Goal: Task Accomplishment & Management: Use online tool/utility

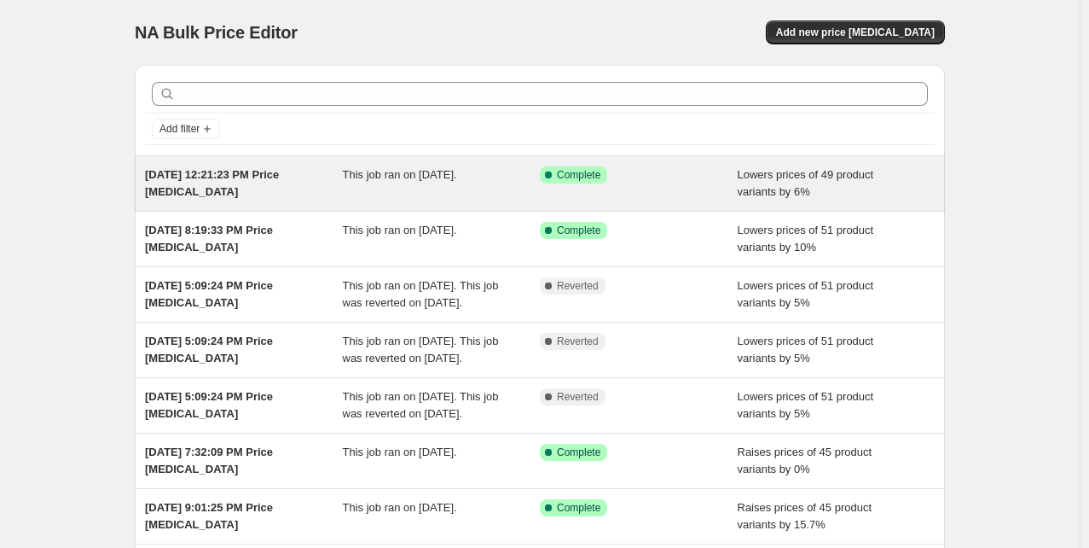
click at [266, 170] on span "Sep 12, 2025, 12:21:23 PM Price change job" at bounding box center [212, 183] width 134 height 30
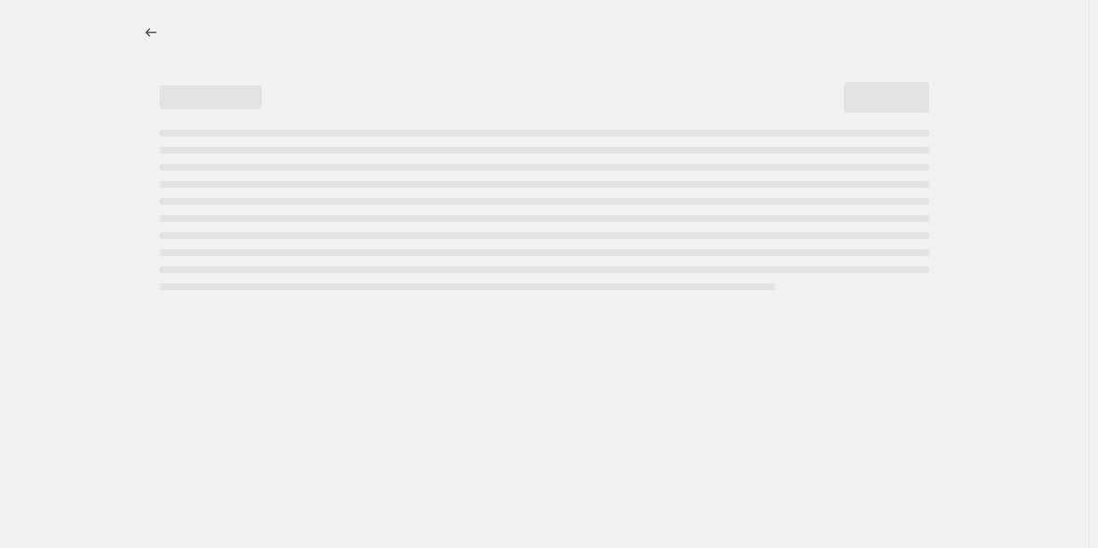
select select "percentage"
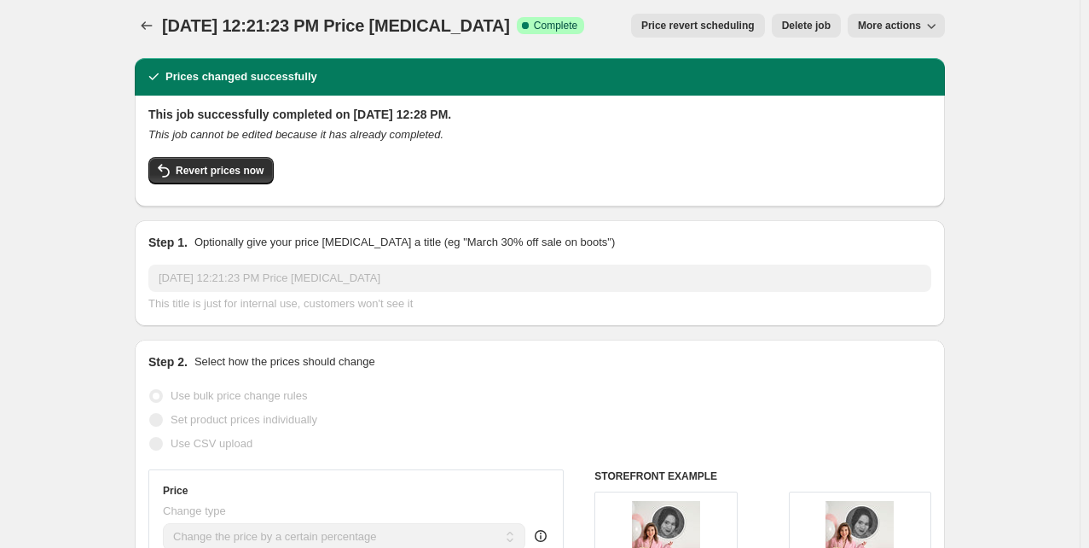
scroll to position [3, 0]
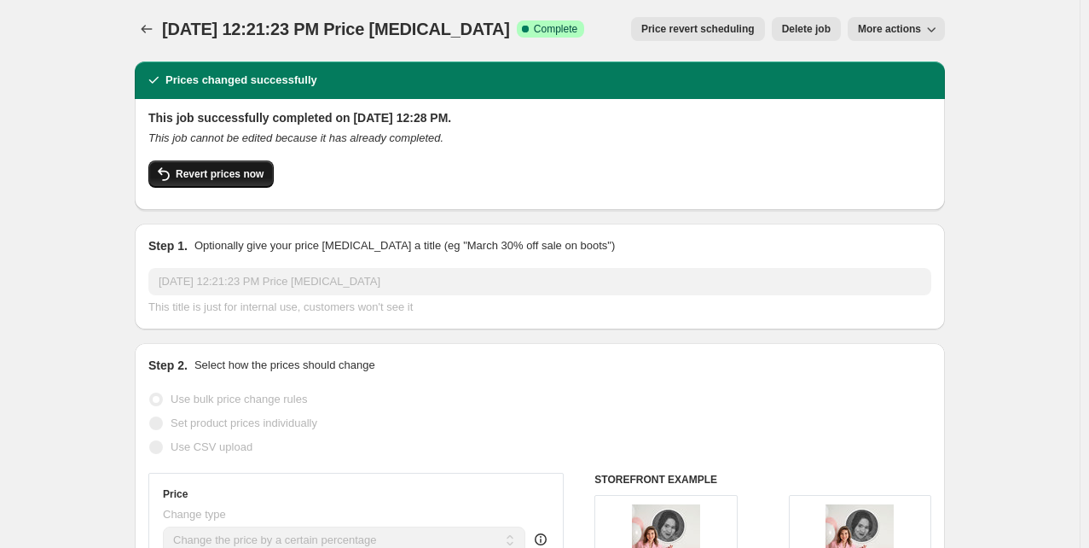
click at [201, 173] on span "Revert prices now" at bounding box center [220, 174] width 88 height 14
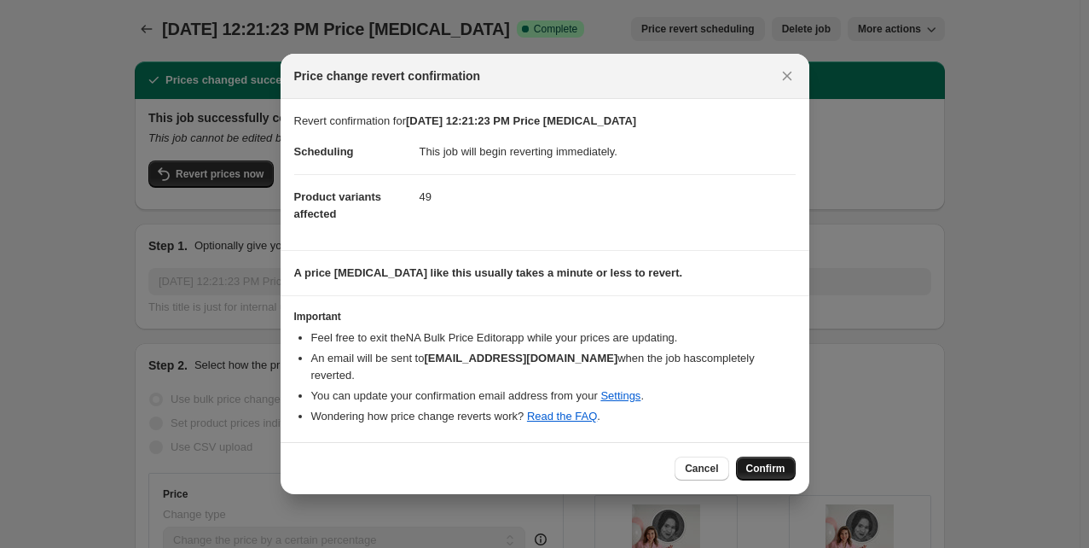
click at [772, 473] on span "Confirm" at bounding box center [765, 468] width 39 height 14
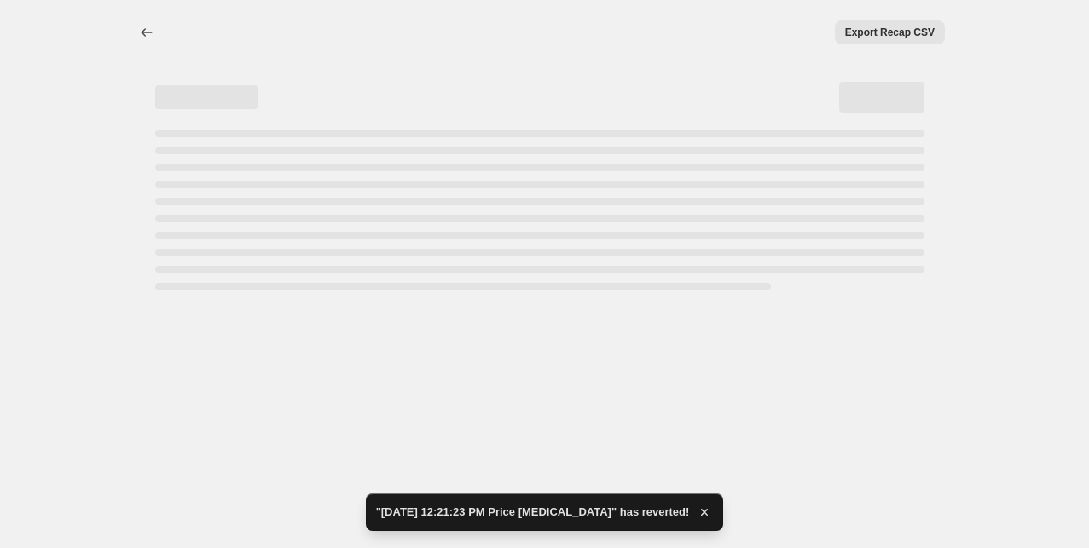
scroll to position [0, 0]
select select "percentage"
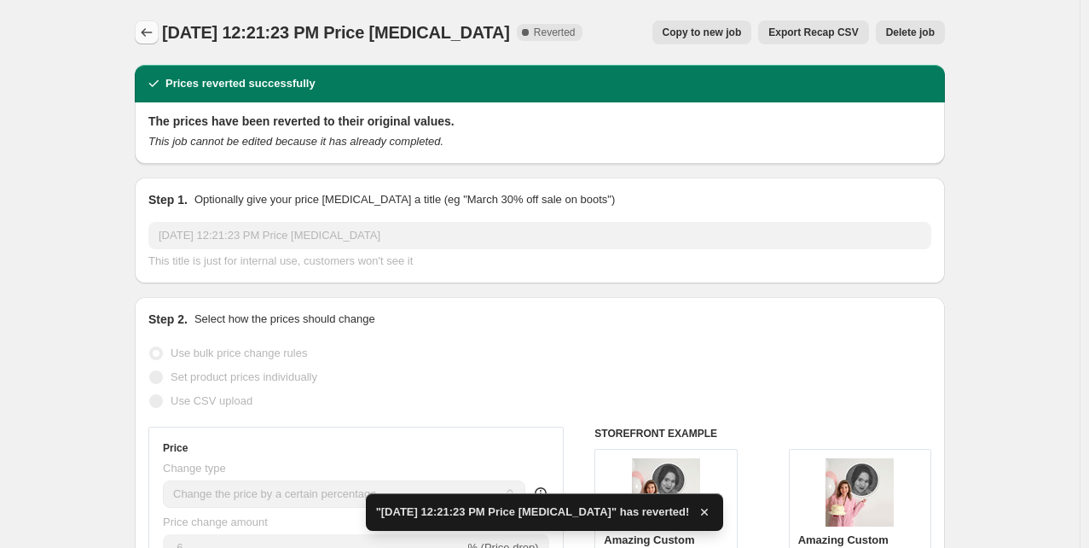
click at [151, 23] on button "Price change jobs" at bounding box center [147, 32] width 24 height 24
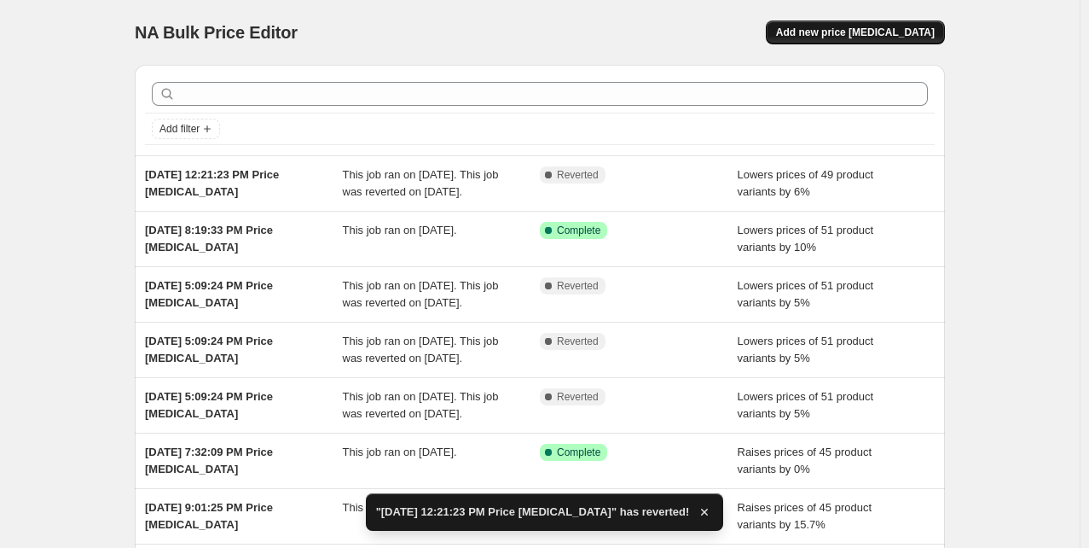
click at [897, 35] on span "Add new price change job" at bounding box center [855, 33] width 159 height 14
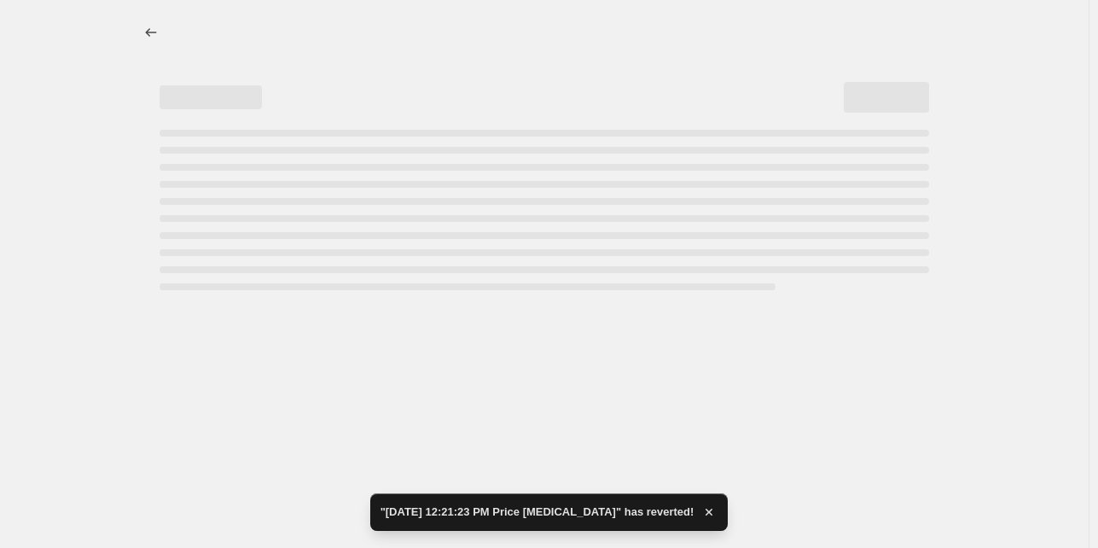
select select "percentage"
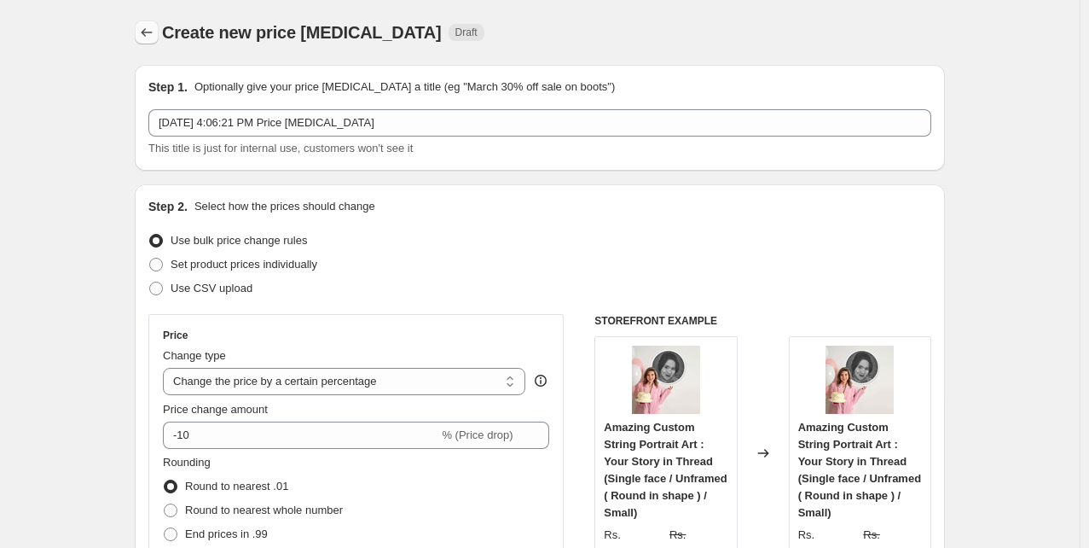
click at [145, 35] on icon "Price change jobs" at bounding box center [146, 32] width 17 height 17
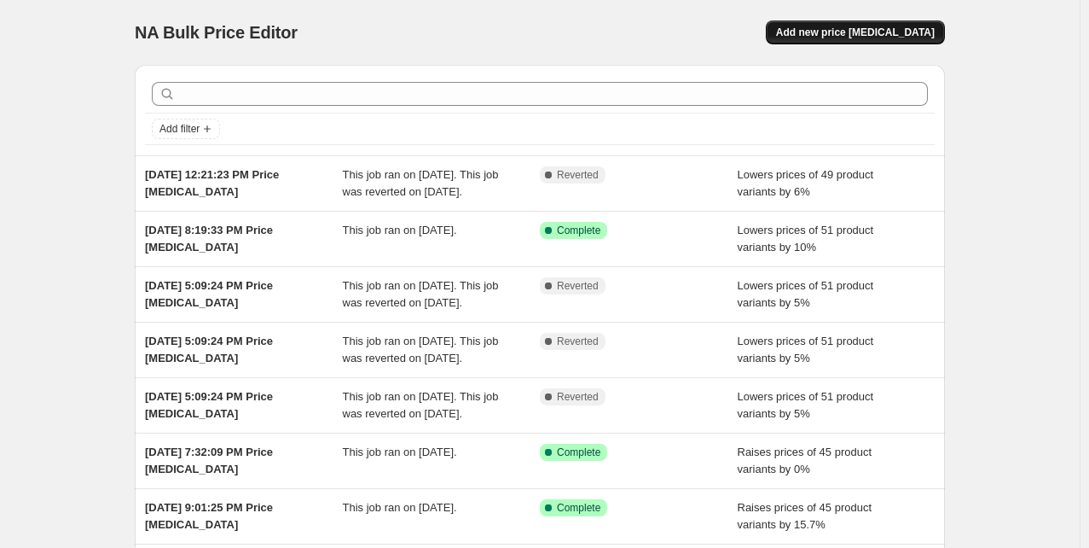
click at [875, 32] on span "Add new price change job" at bounding box center [855, 33] width 159 height 14
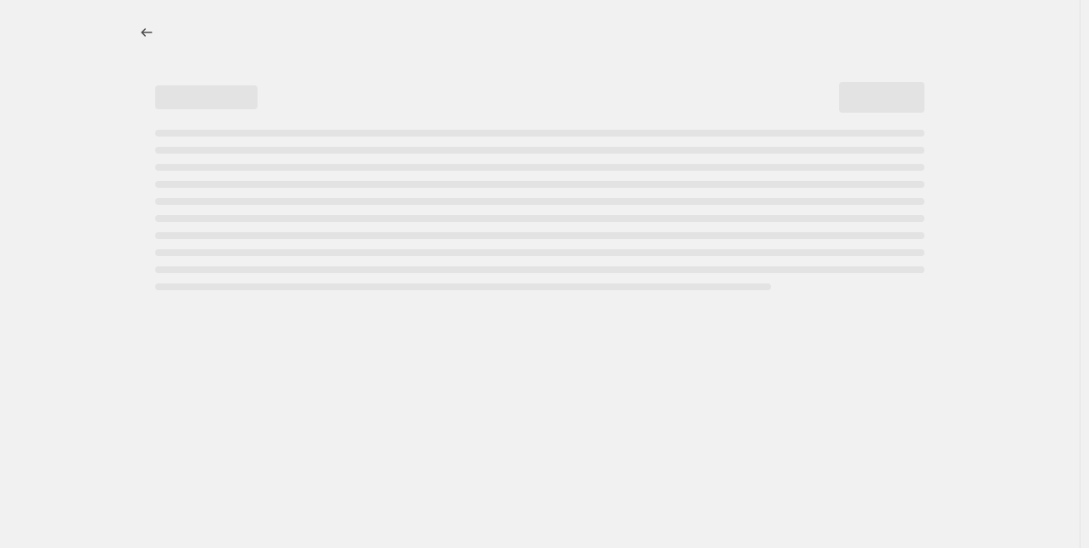
select select "percentage"
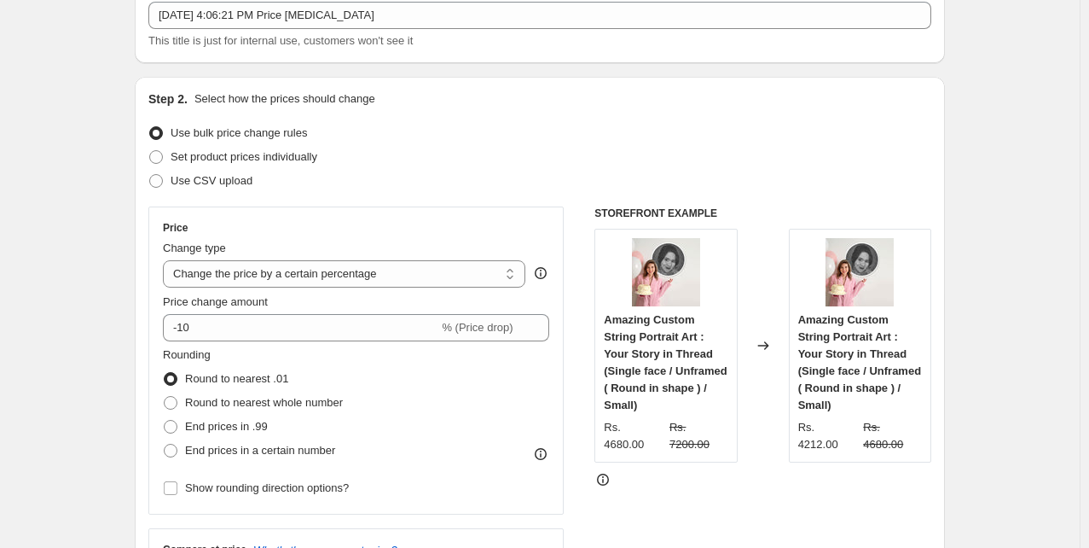
scroll to position [109, 0]
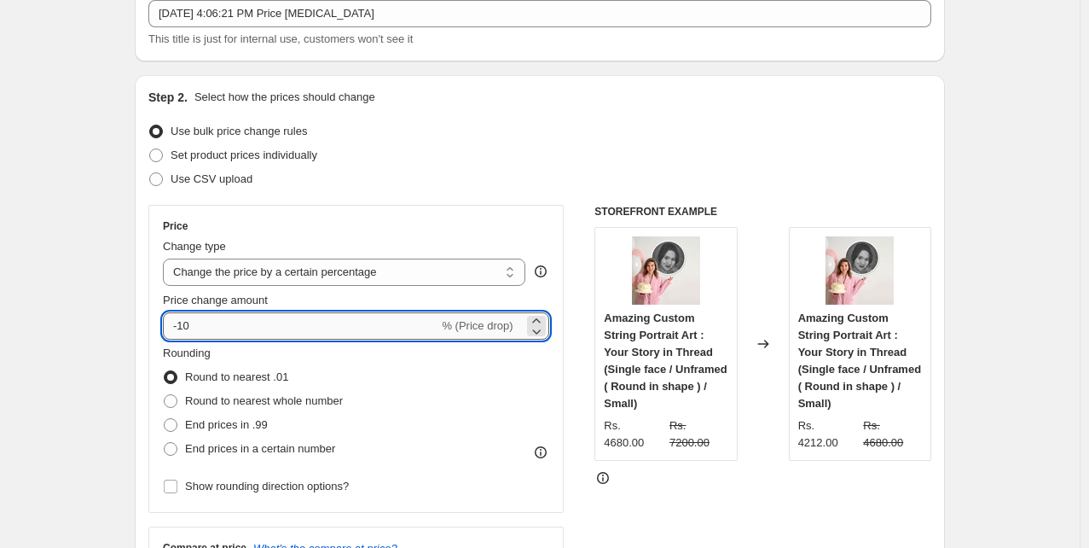
drag, startPoint x: 203, startPoint y: 327, endPoint x: 184, endPoint y: 328, distance: 18.8
click at [184, 328] on input "-10" at bounding box center [300, 325] width 275 height 27
type input "-6"
click at [594, 136] on div "Use bulk price change rules" at bounding box center [539, 131] width 783 height 24
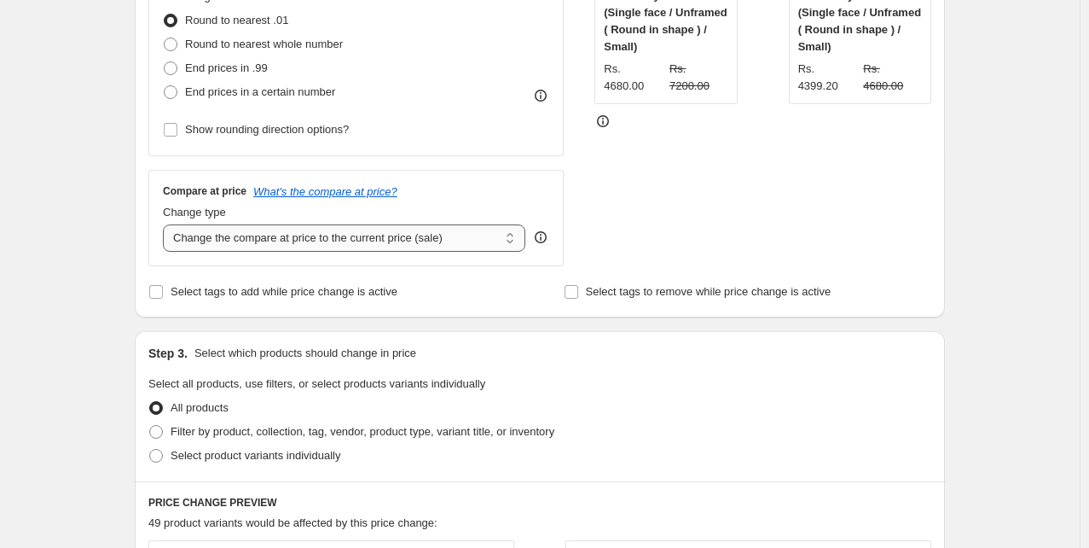
scroll to position [464, 0]
click at [307, 250] on select "Change the compare at price to the current price (sale) Change the compare at p…" at bounding box center [344, 239] width 362 height 27
select select "percentage"
click at [166, 226] on select "Change the compare at price to the current price (sale) Change the compare at p…" at bounding box center [344, 239] width 362 height 27
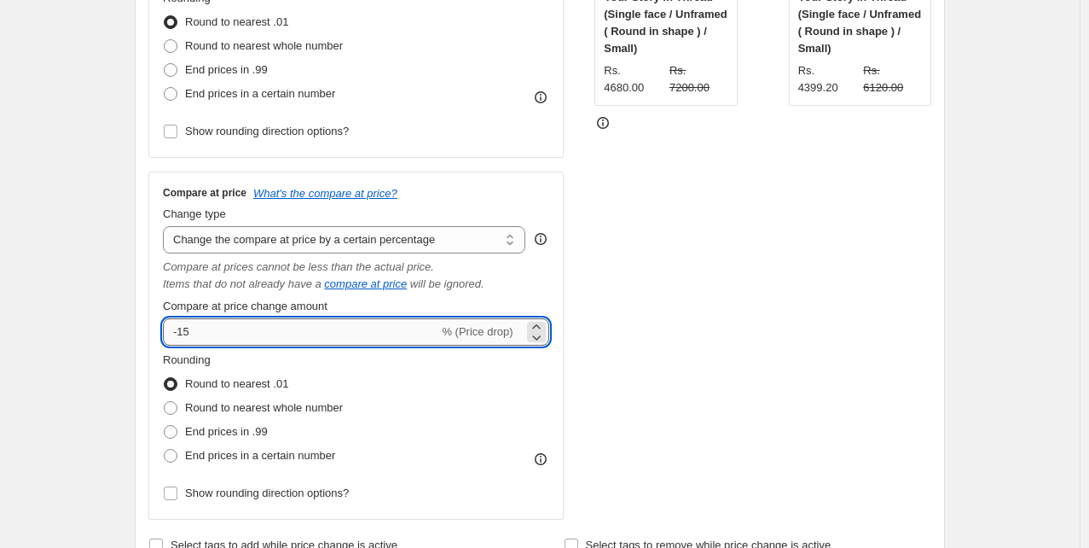
click at [184, 335] on input "-15" at bounding box center [300, 331] width 275 height 27
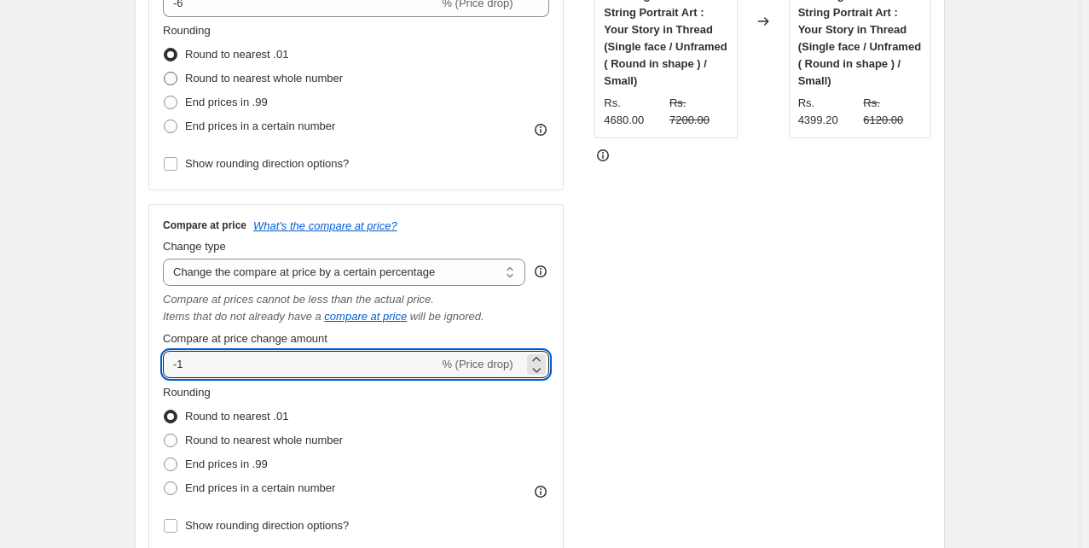
scroll to position [430, 0]
type input "-1"
click at [174, 78] on span at bounding box center [171, 80] width 14 height 14
click at [165, 74] on input "Round to nearest whole number" at bounding box center [164, 73] width 1 height 1
radio input "true"
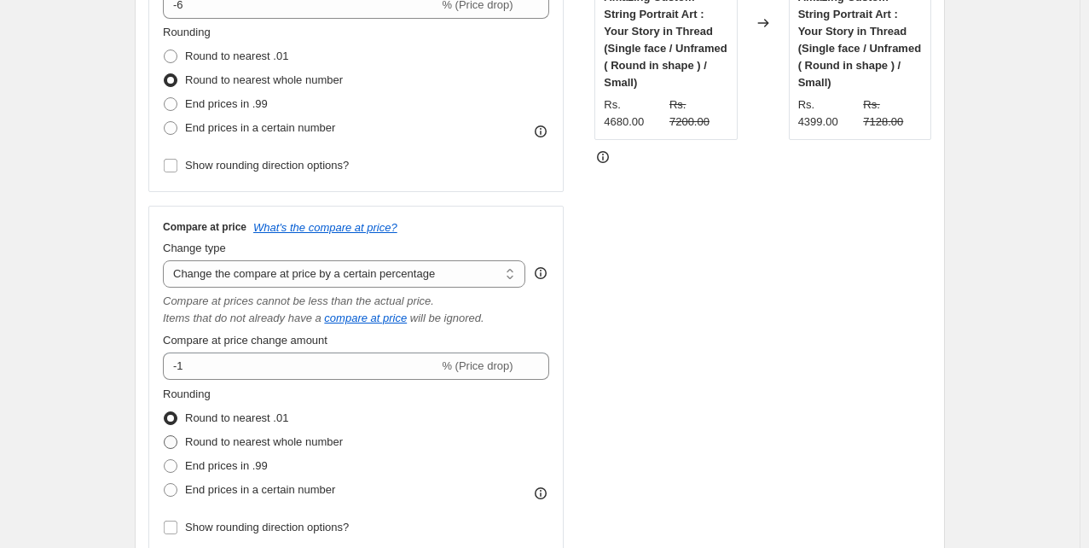
click at [172, 444] on span at bounding box center [171, 442] width 14 height 14
click at [165, 436] on input "Round to nearest whole number" at bounding box center [164, 435] width 1 height 1
radio input "true"
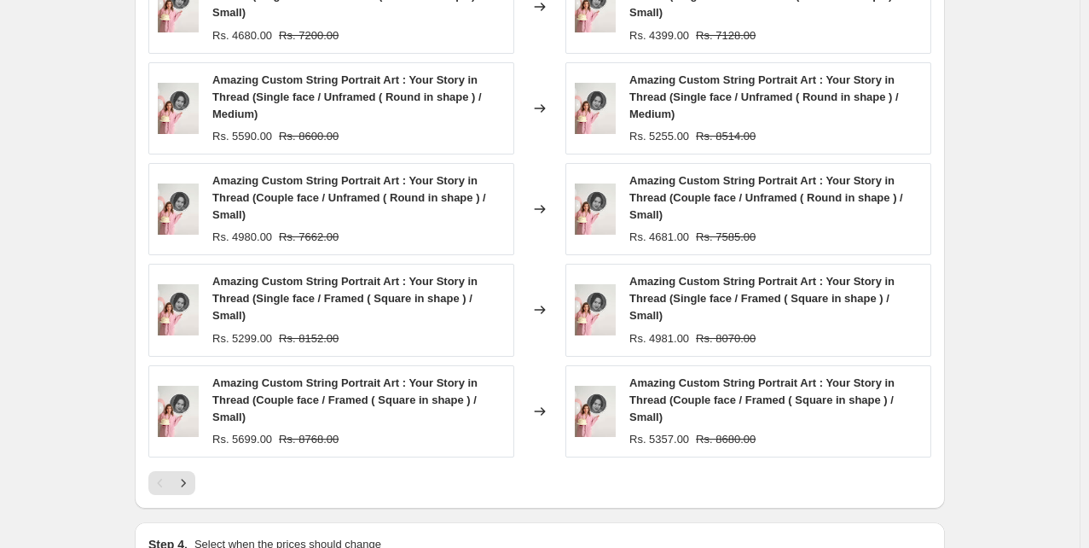
scroll to position [1518, 0]
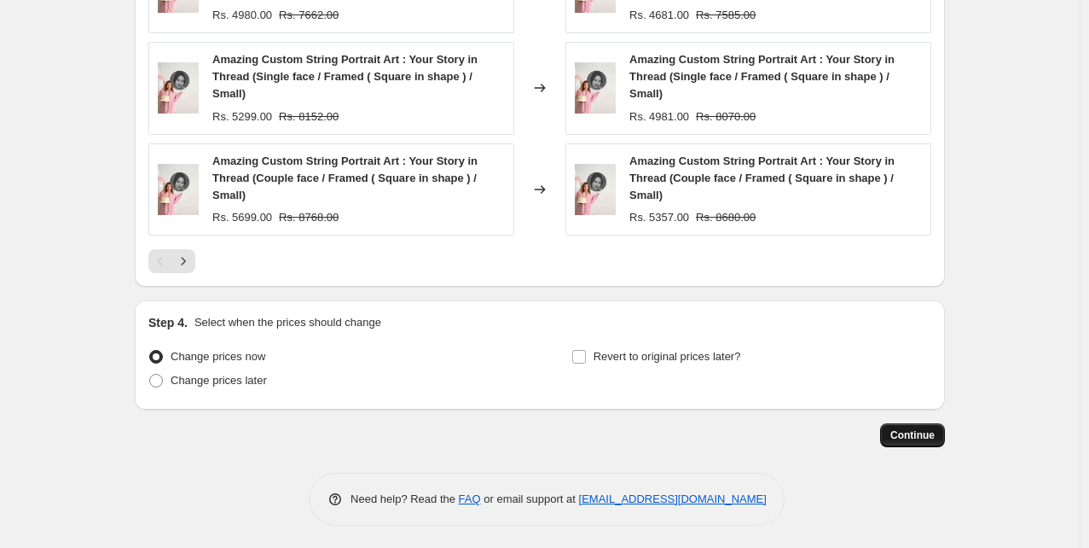
click at [918, 436] on span "Continue" at bounding box center [912, 435] width 44 height 14
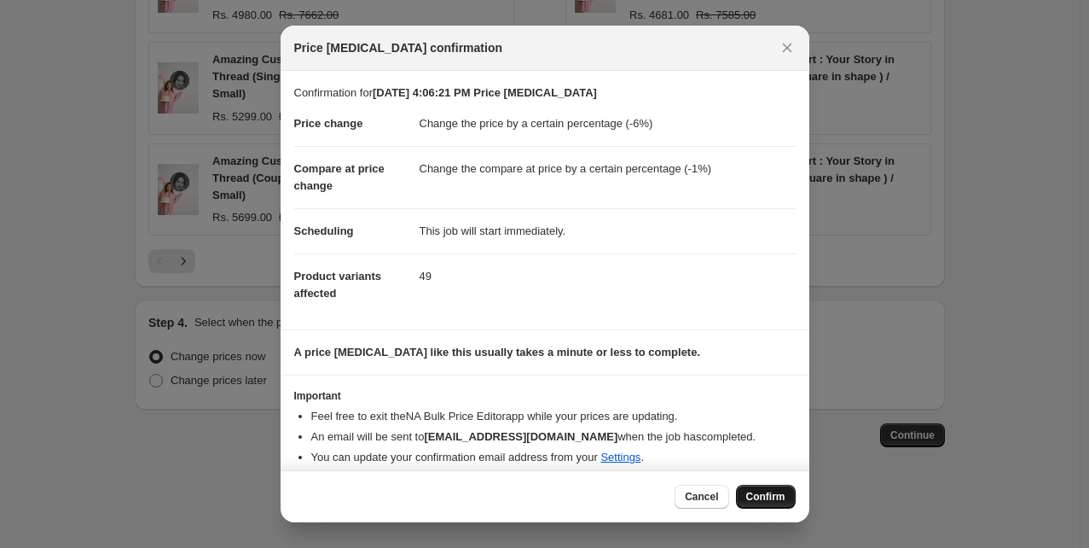
click at [757, 496] on span "Confirm" at bounding box center [765, 497] width 39 height 14
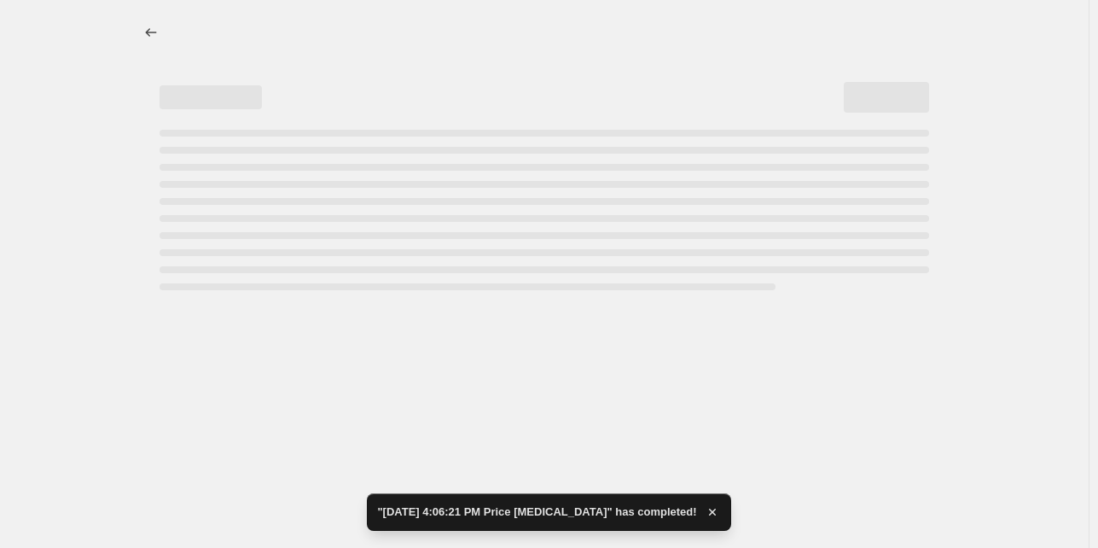
select select "percentage"
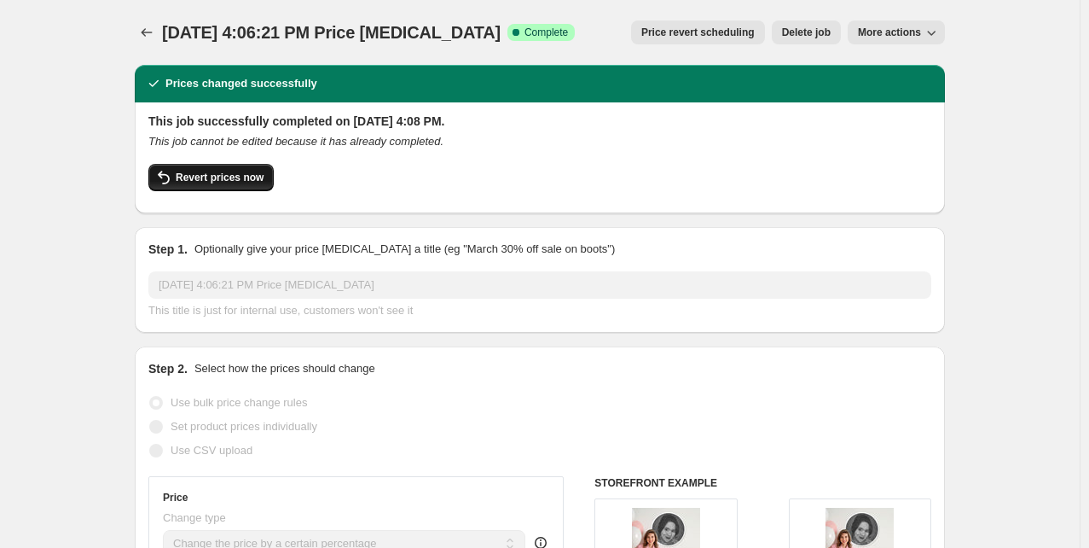
click at [202, 180] on span "Revert prices now" at bounding box center [220, 178] width 88 height 14
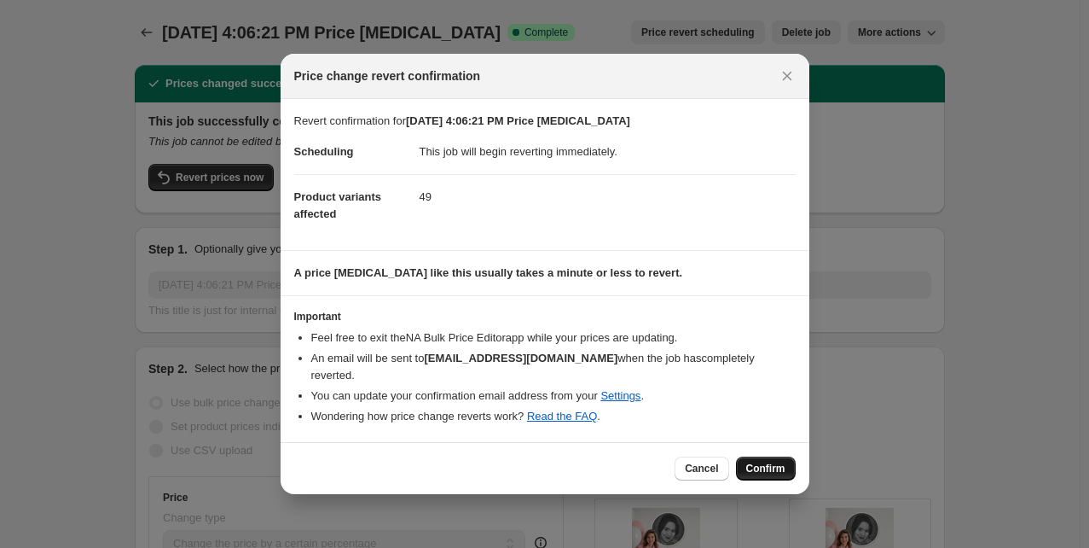
click at [781, 466] on span "Confirm" at bounding box center [765, 468] width 39 height 14
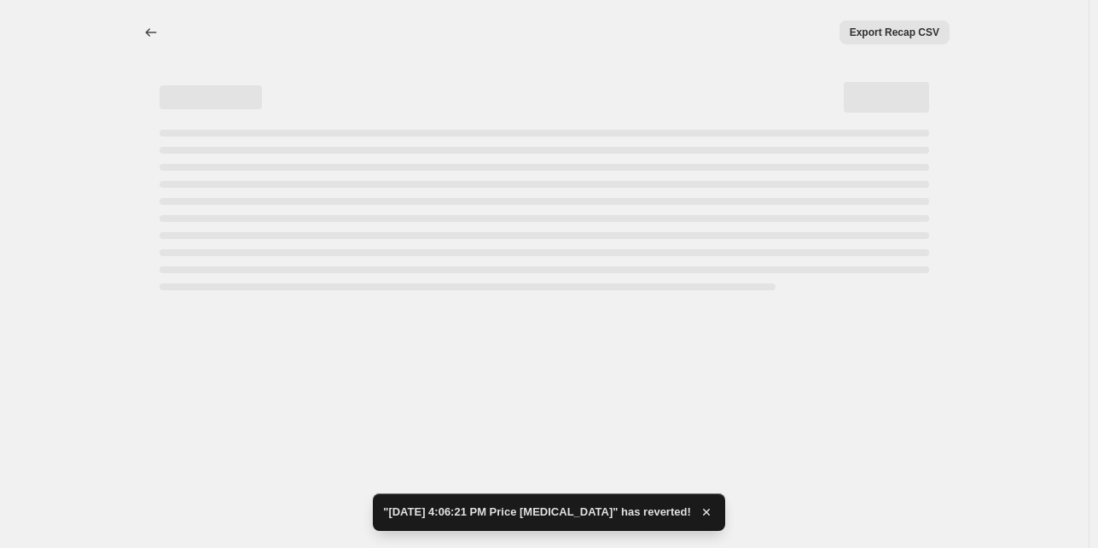
select select "percentage"
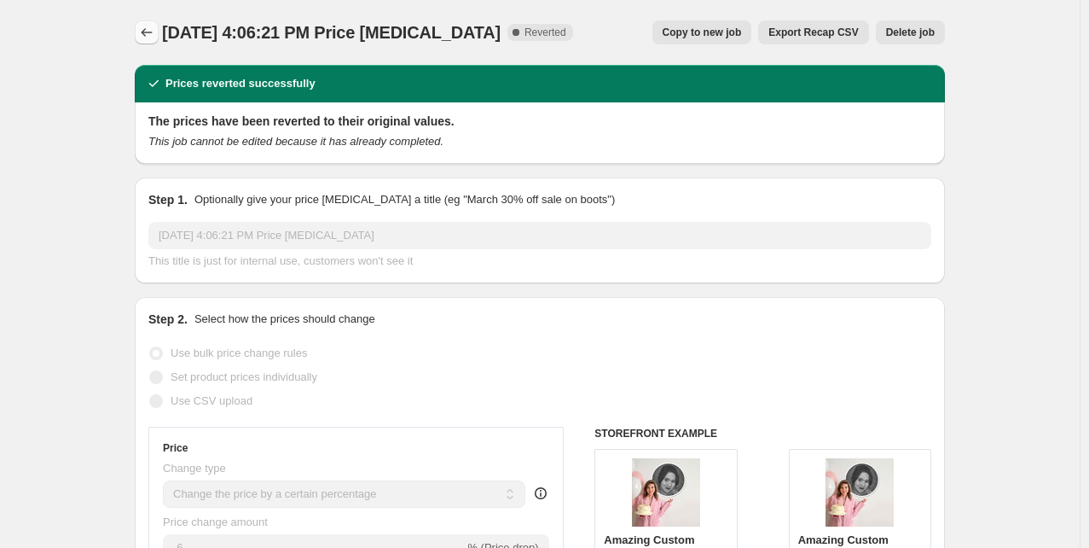
click at [150, 32] on icon "Price change jobs" at bounding box center [146, 32] width 17 height 17
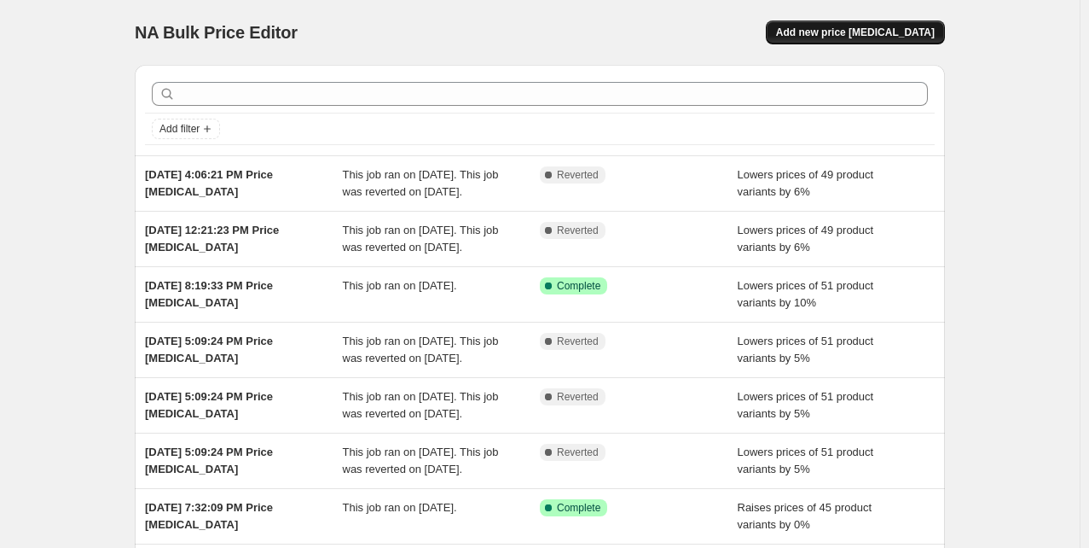
click at [839, 35] on span "Add new price change job" at bounding box center [855, 33] width 159 height 14
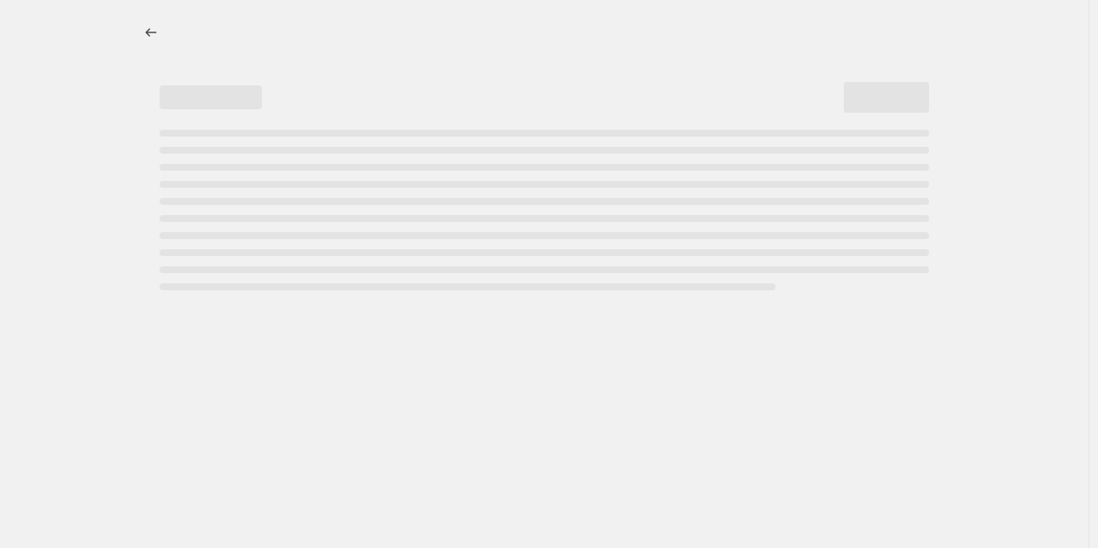
select select "percentage"
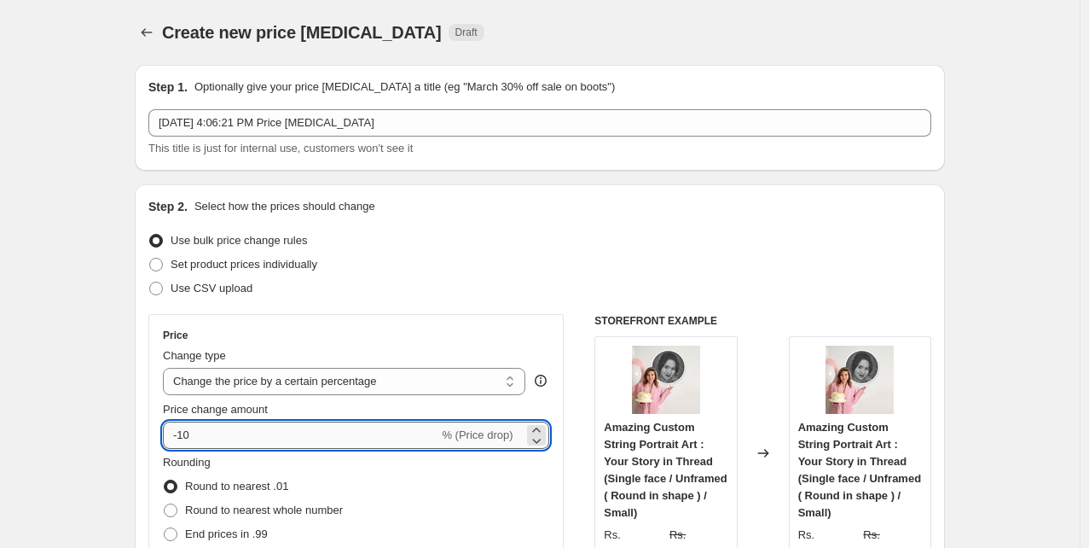
drag, startPoint x: 195, startPoint y: 438, endPoint x: 184, endPoint y: 428, distance: 15.1
click at [184, 428] on input "-10" at bounding box center [300, 434] width 275 height 27
click at [167, 439] on input "-6" at bounding box center [300, 434] width 275 height 27
type input "-6"
click at [156, 440] on div "Price Change type Change the price to a certain amount Change the price by a ce…" at bounding box center [355, 468] width 415 height 308
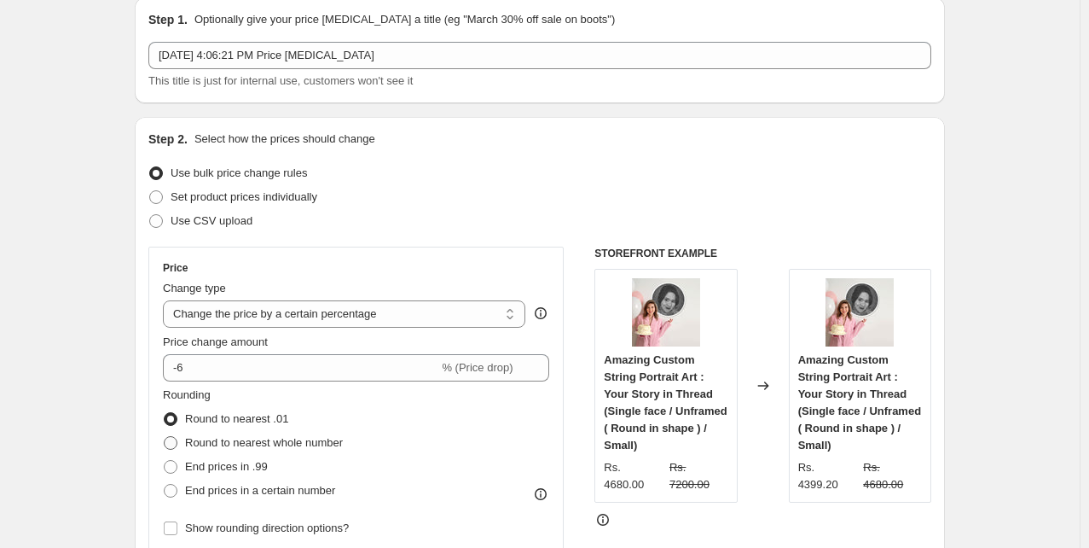
click at [174, 444] on span at bounding box center [171, 443] width 14 height 14
click at [165, 437] on input "Round to nearest whole number" at bounding box center [164, 436] width 1 height 1
radio input "true"
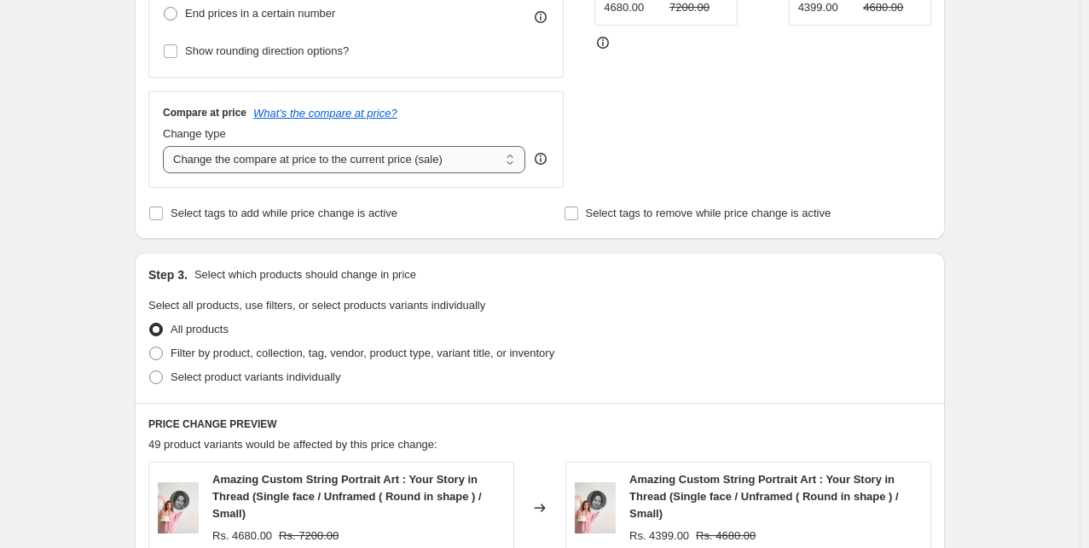
scroll to position [538, 0]
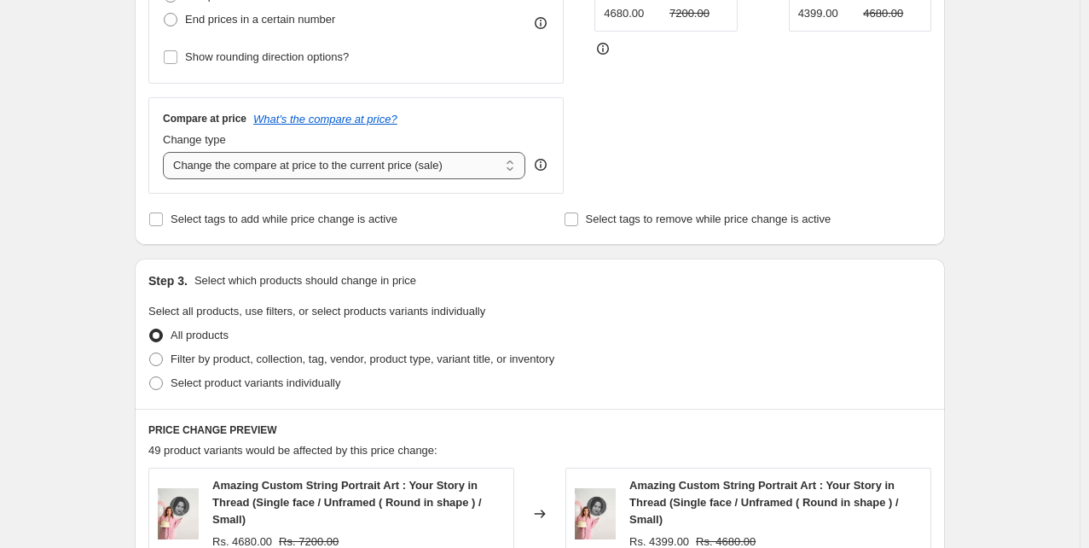
click at [289, 163] on select "Change the compare at price to the current price (sale) Change the compare at p…" at bounding box center [344, 165] width 362 height 27
select select "percentage"
click at [166, 152] on select "Change the compare at price to the current price (sale) Change the compare at p…" at bounding box center [344, 165] width 362 height 27
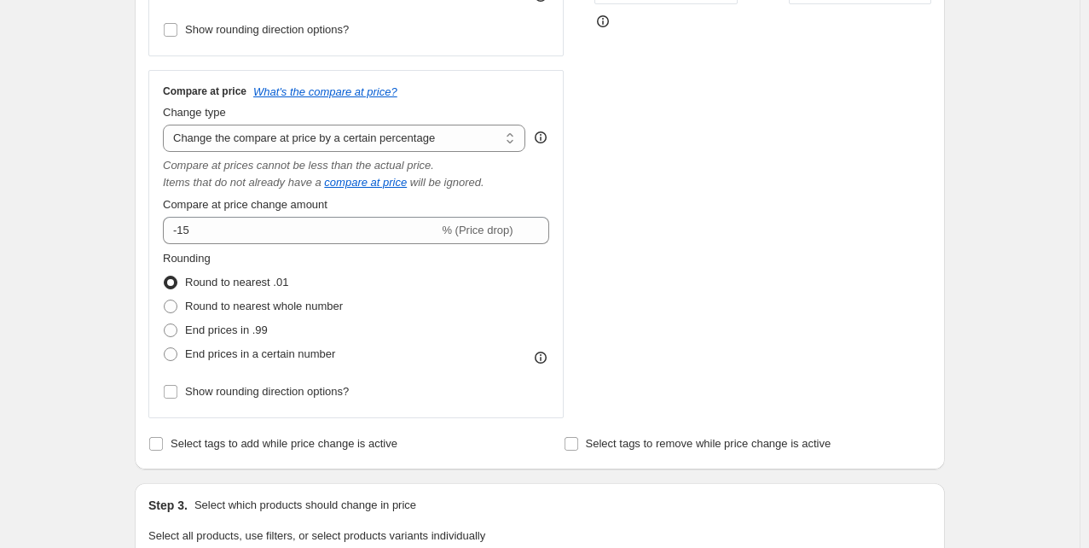
scroll to position [566, 0]
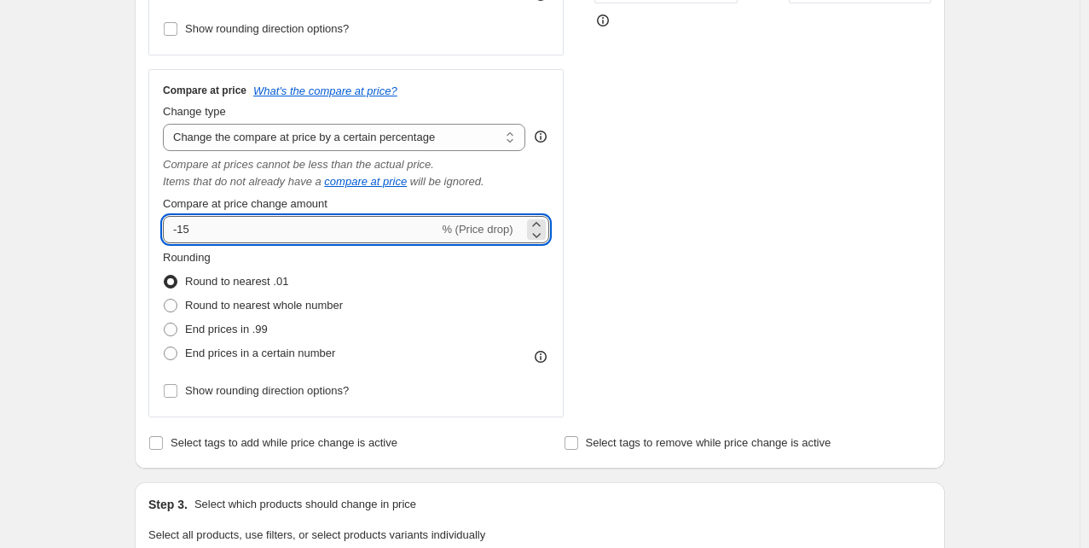
drag, startPoint x: 206, startPoint y: 232, endPoint x: 184, endPoint y: 229, distance: 22.3
click at [184, 229] on input "-15" at bounding box center [300, 229] width 275 height 27
click at [174, 229] on input "-2" at bounding box center [300, 229] width 275 height 27
type input "2"
click at [416, 262] on div "Rounding Round to nearest .01 Round to nearest whole number End prices in .99 E…" at bounding box center [356, 307] width 386 height 116
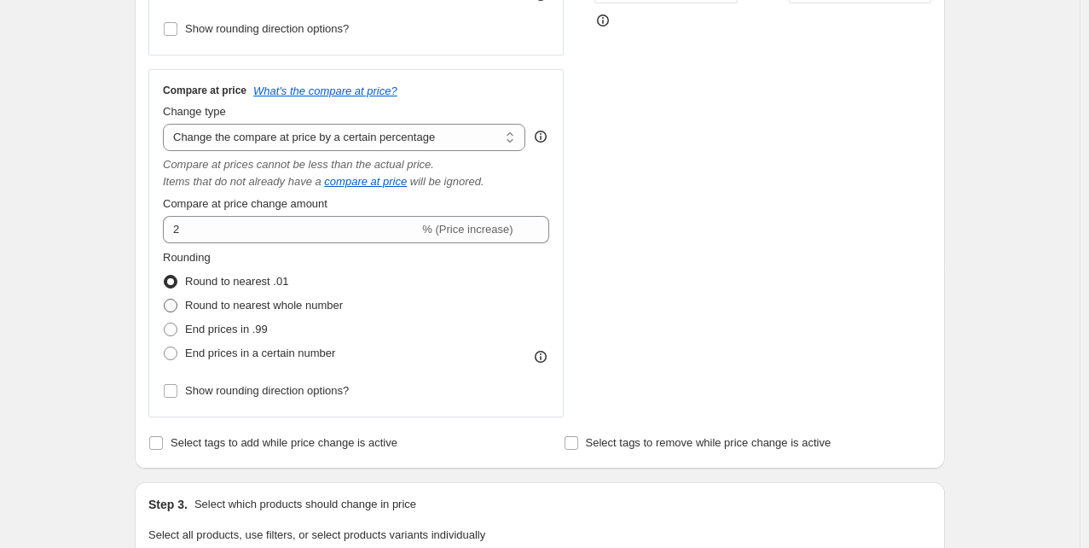
click at [176, 309] on span at bounding box center [171, 306] width 14 height 14
click at [165, 299] on input "Round to nearest whole number" at bounding box center [164, 299] width 1 height 1
radio input "true"
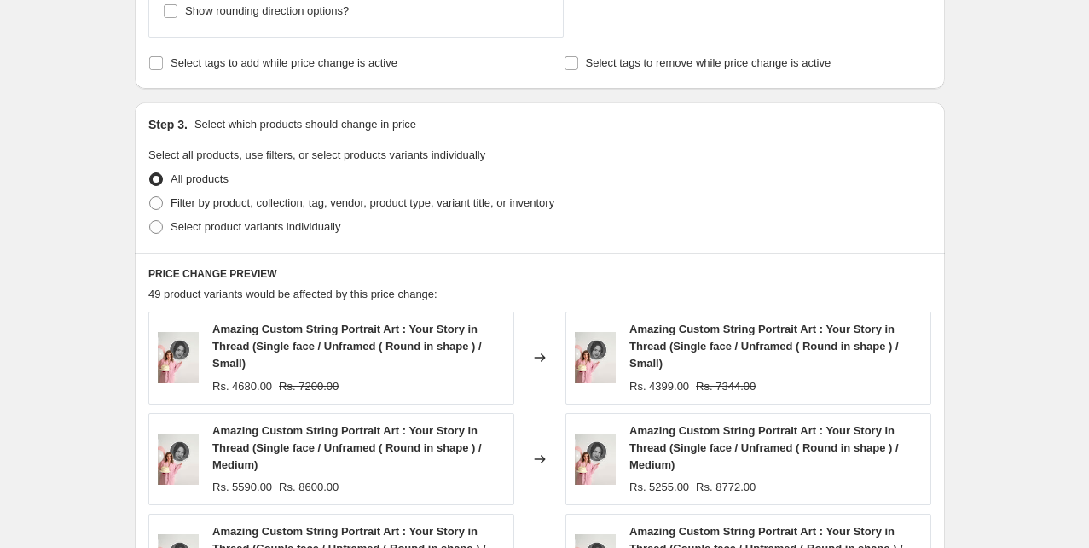
scroll to position [1518, 0]
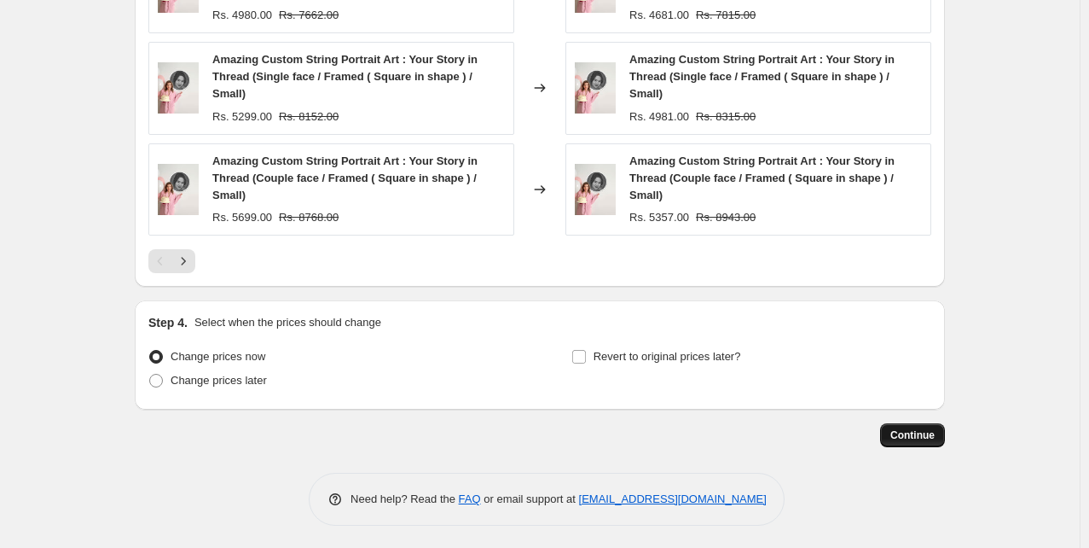
click at [909, 430] on span "Continue" at bounding box center [912, 435] width 44 height 14
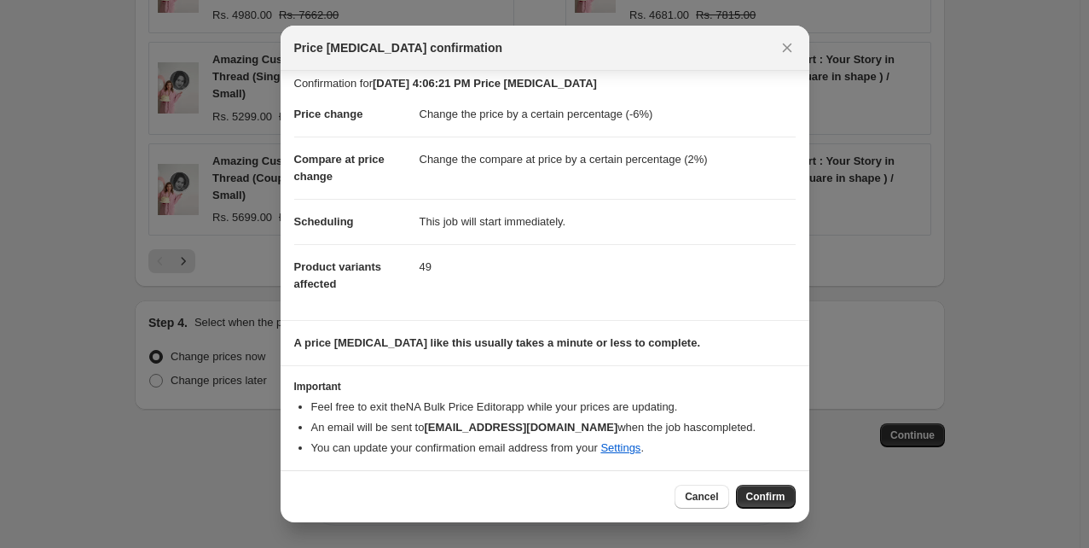
scroll to position [11, 0]
click at [768, 499] on span "Confirm" at bounding box center [765, 497] width 39 height 14
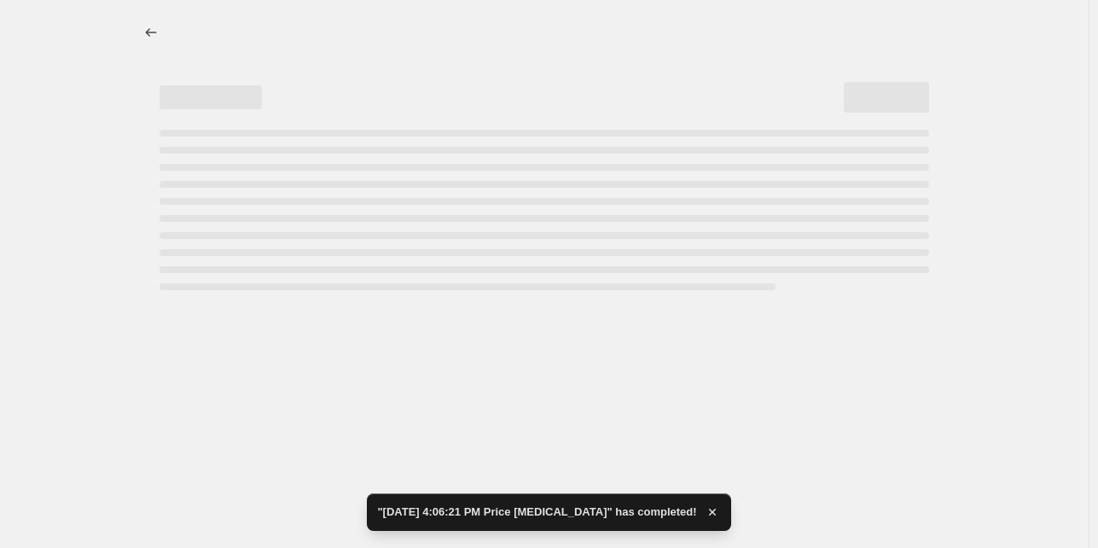
select select "percentage"
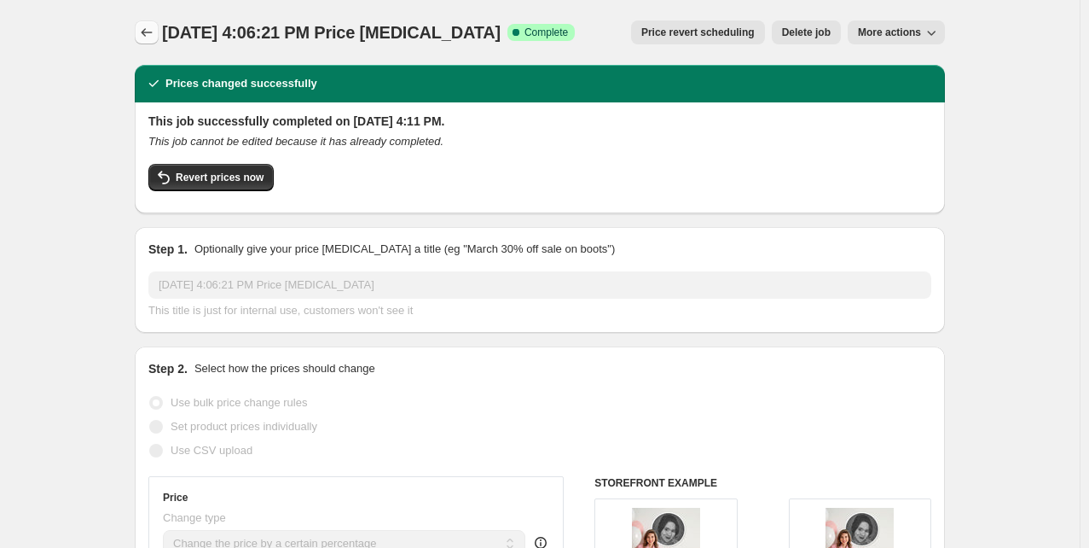
click at [152, 28] on icon "Price change jobs" at bounding box center [146, 32] width 17 height 17
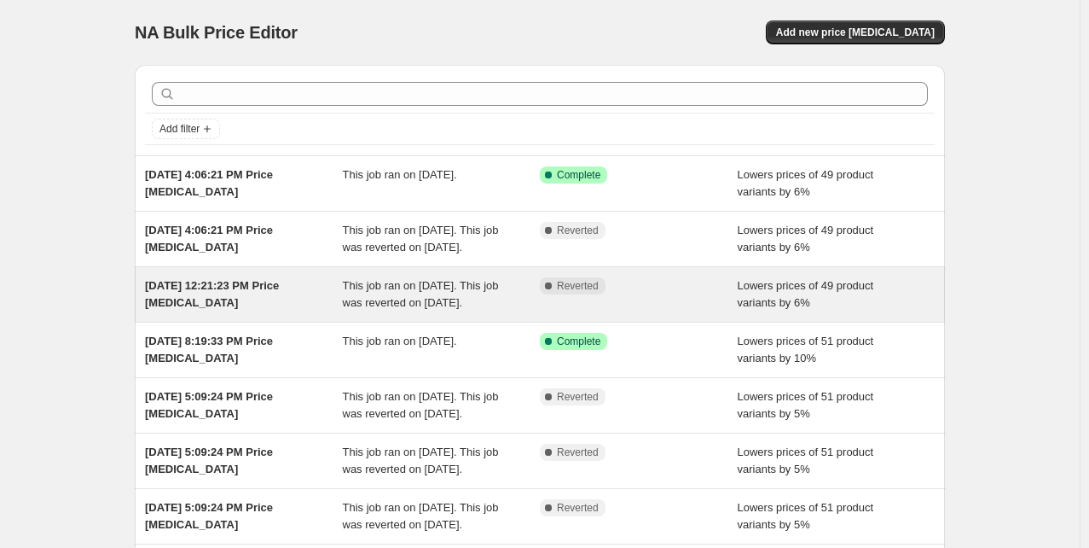
click at [233, 300] on span "Sep 12, 2025, 12:21:23 PM Price change job" at bounding box center [212, 294] width 134 height 30
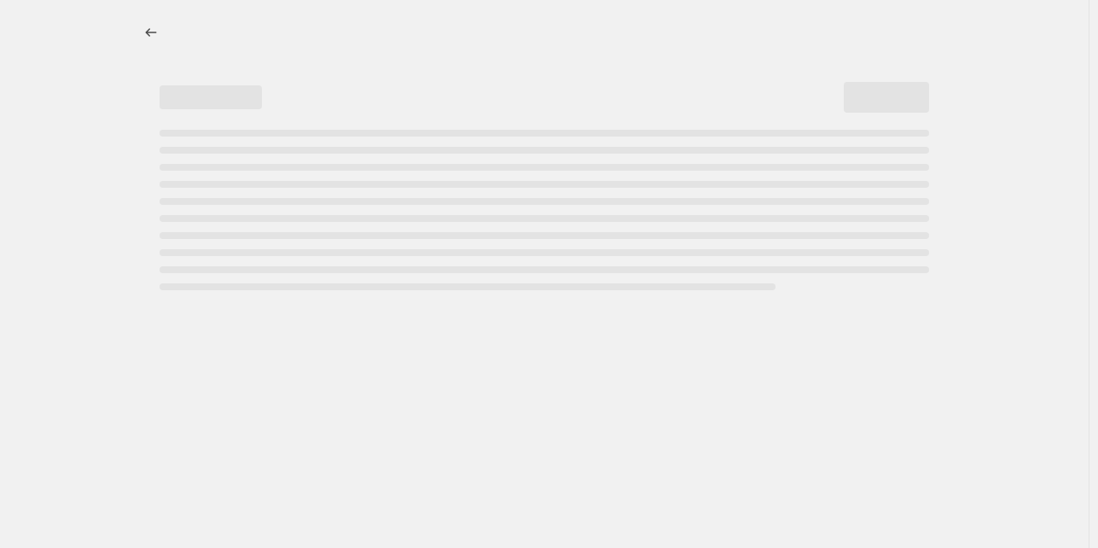
select select "percentage"
